Goal: Information Seeking & Learning: Learn about a topic

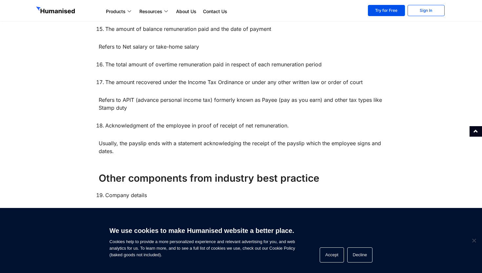
scroll to position [746, 0]
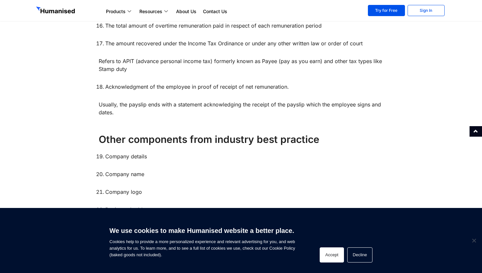
click at [344, 252] on button "Accept" at bounding box center [332, 254] width 24 height 15
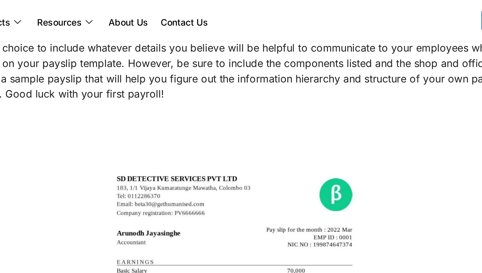
scroll to position [1107, 0]
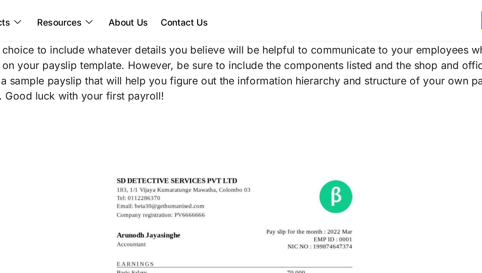
click at [154, 138] on div at bounding box center [241, 205] width 285 height 285
click at [175, 113] on div at bounding box center [241, 205] width 285 height 285
drag, startPoint x: 175, startPoint y: 113, endPoint x: 182, endPoint y: 113, distance: 6.9
click at [182, 113] on div at bounding box center [241, 205] width 285 height 285
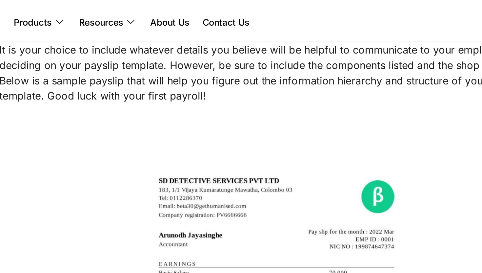
click at [135, 135] on div at bounding box center [241, 205] width 285 height 285
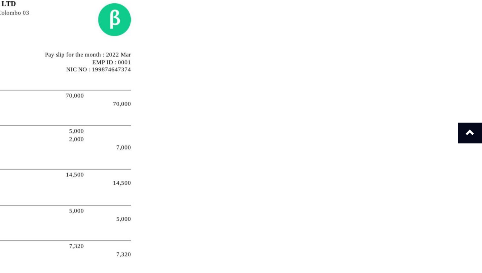
scroll to position [1135, 0]
